Goal: Task Accomplishment & Management: Use online tool/utility

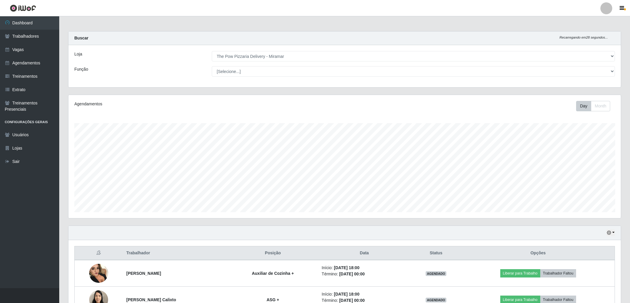
select select "322"
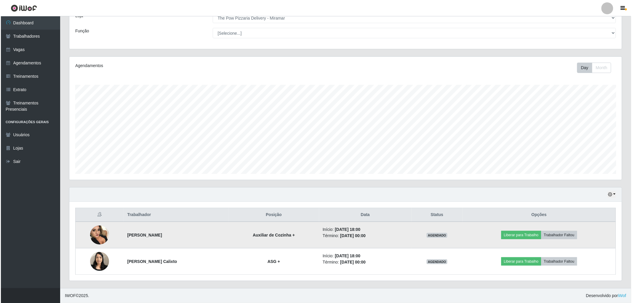
scroll to position [123, 553]
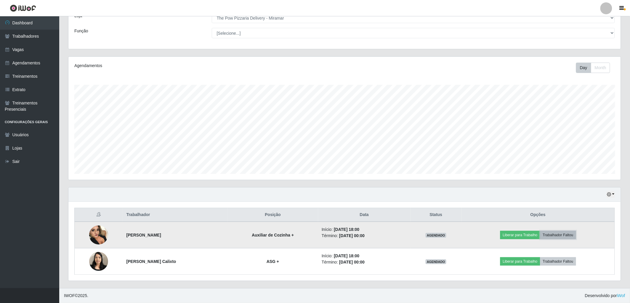
click at [561, 237] on button "Trabalhador Faltou" at bounding box center [559, 235] width 36 height 8
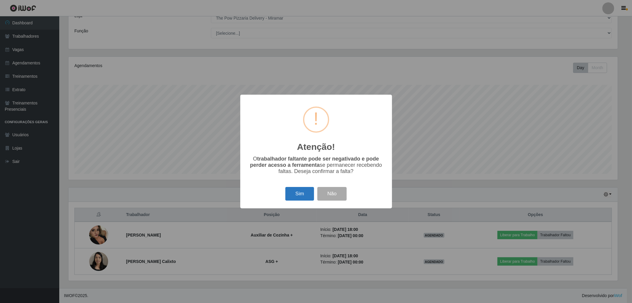
click at [307, 194] on button "Sim" at bounding box center [299, 194] width 29 height 14
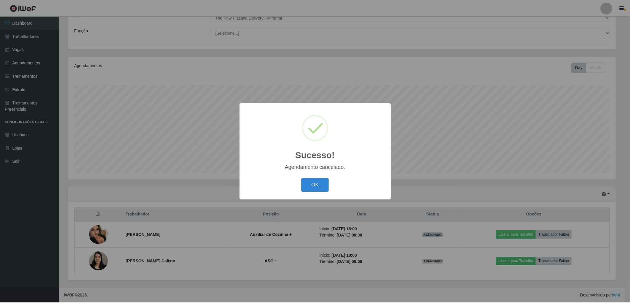
scroll to position [12, 0]
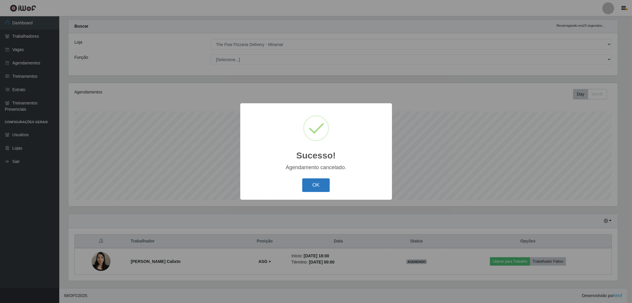
click at [307, 187] on button "OK" at bounding box center [316, 185] width 28 height 14
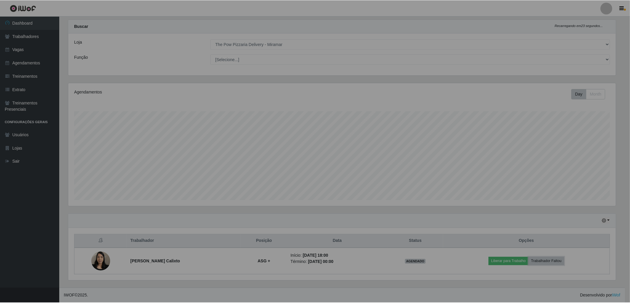
scroll to position [123, 553]
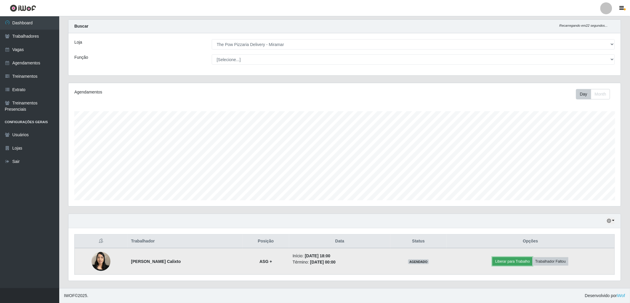
click at [530, 262] on button "Liberar para Trabalho" at bounding box center [513, 261] width 40 height 8
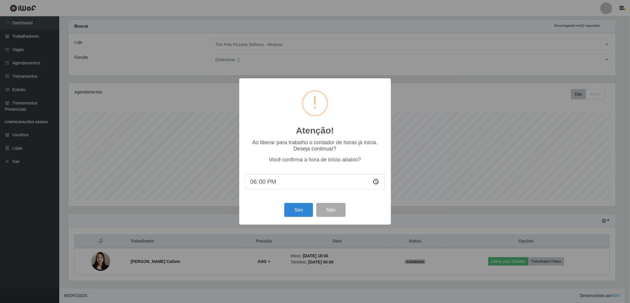
scroll to position [123, 549]
click at [310, 209] on button "Sim" at bounding box center [299, 210] width 29 height 14
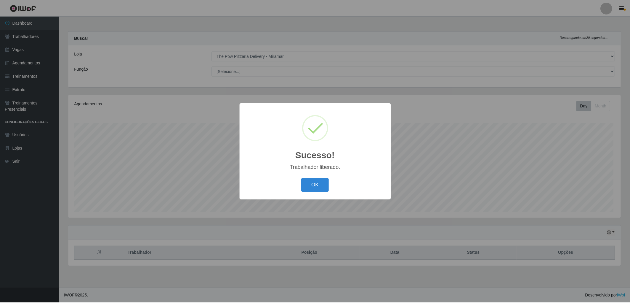
scroll to position [123, 555]
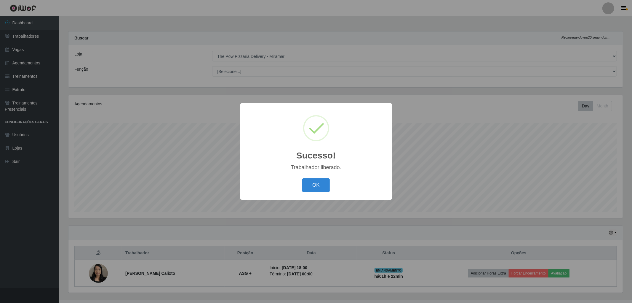
drag, startPoint x: 311, startPoint y: 187, endPoint x: 349, endPoint y: 190, distance: 38.3
click at [311, 187] on button "OK" at bounding box center [316, 185] width 28 height 14
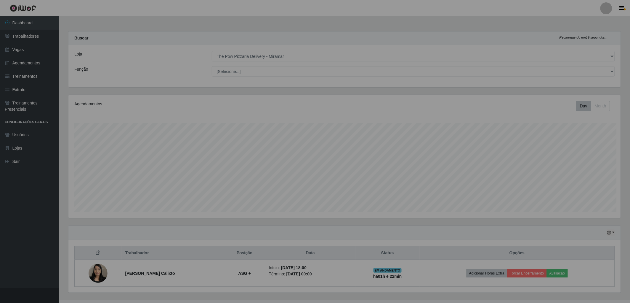
scroll to position [296285, 295855]
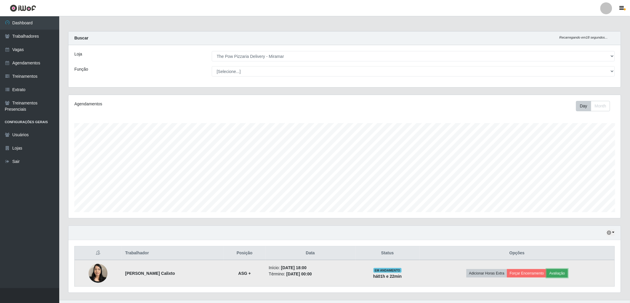
click at [555, 273] on button "Avaliação" at bounding box center [557, 273] width 21 height 8
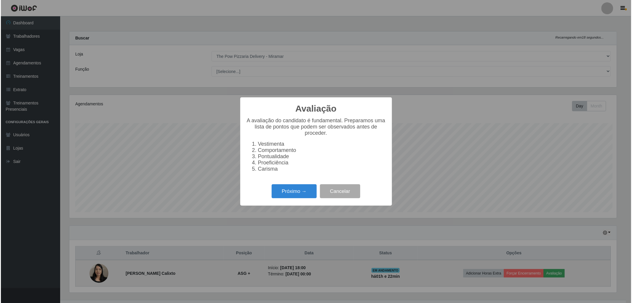
scroll to position [123, 549]
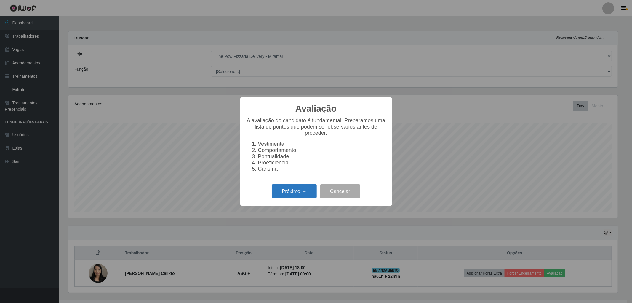
click at [291, 195] on button "Próximo →" at bounding box center [294, 191] width 45 height 14
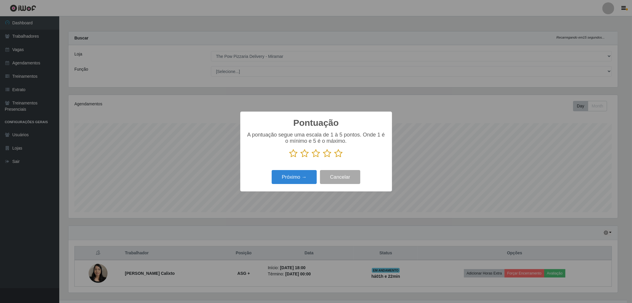
scroll to position [296285, 295858]
click at [337, 154] on icon at bounding box center [339, 153] width 8 height 9
click at [335, 158] on input "radio" at bounding box center [335, 158] width 0 height 0
click at [302, 175] on button "Próximo →" at bounding box center [294, 177] width 45 height 14
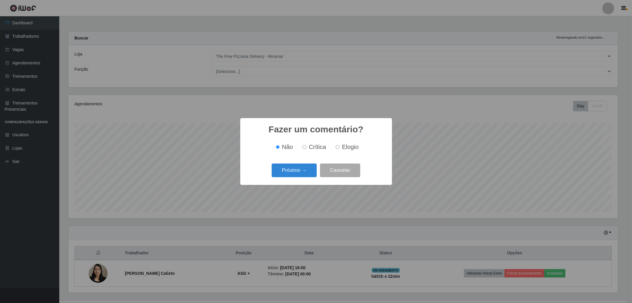
click at [339, 146] on input "Elogio" at bounding box center [338, 147] width 4 height 4
radio input "true"
click at [309, 164] on button "Próximo →" at bounding box center [294, 170] width 45 height 14
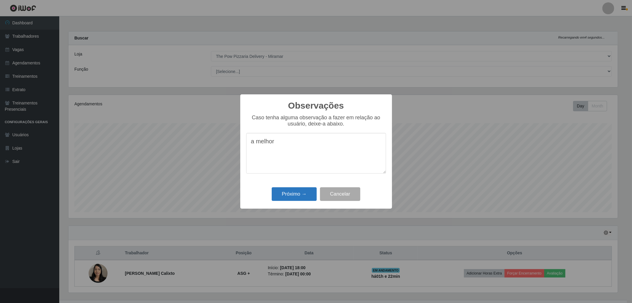
type textarea "a melhor"
click at [293, 189] on button "Próximo →" at bounding box center [294, 194] width 45 height 14
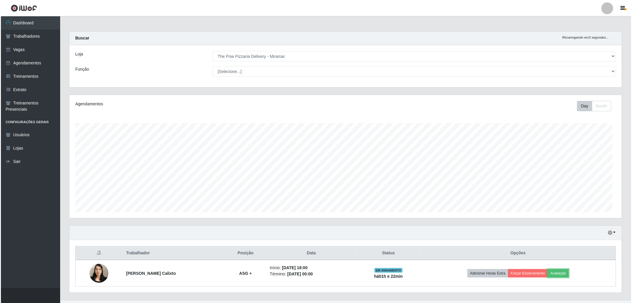
scroll to position [123, 553]
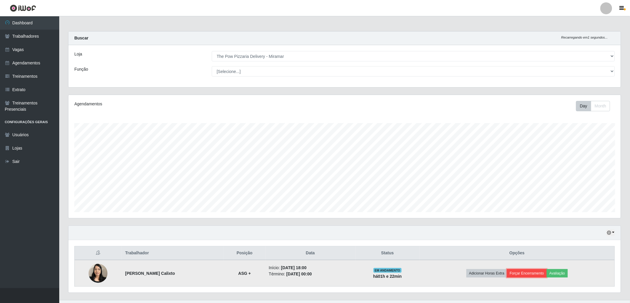
click at [534, 270] on button "Forçar Encerramento" at bounding box center [527, 273] width 40 height 8
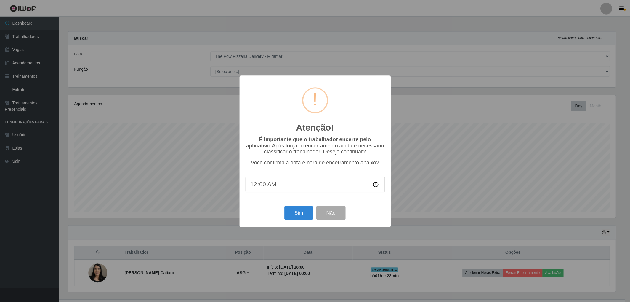
scroll to position [123, 549]
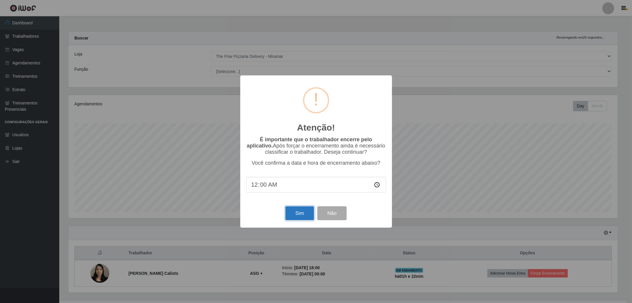
click at [293, 214] on button "Sim" at bounding box center [299, 213] width 29 height 14
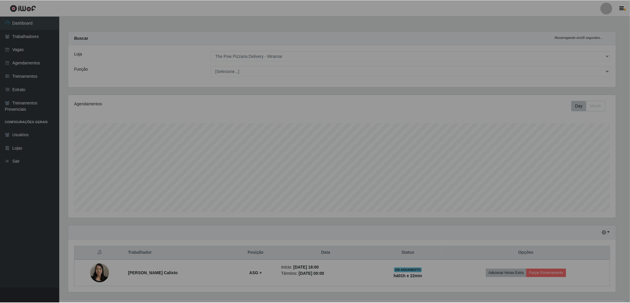
scroll to position [0, 0]
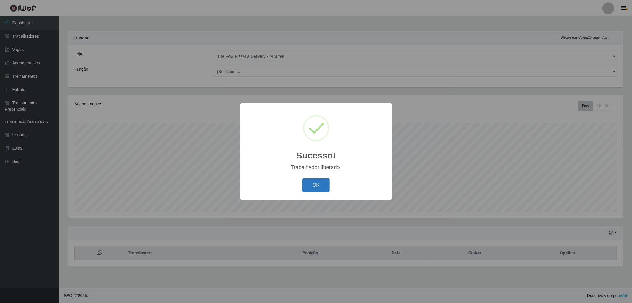
click at [327, 184] on button "OK" at bounding box center [316, 185] width 28 height 14
